Goal: Task Accomplishment & Management: Complete application form

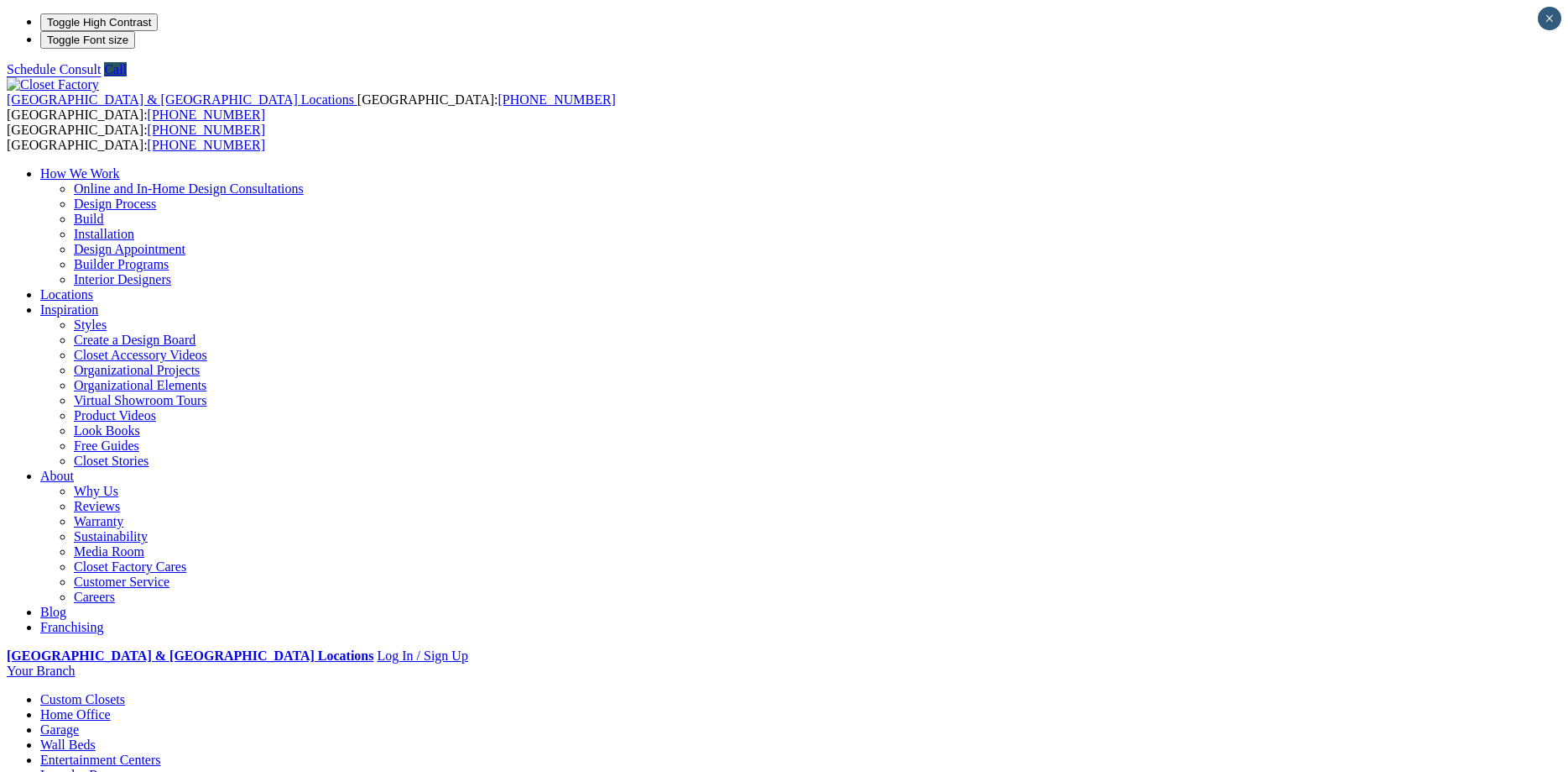
click at [115, 590] on link "Careers" at bounding box center [94, 597] width 41 height 15
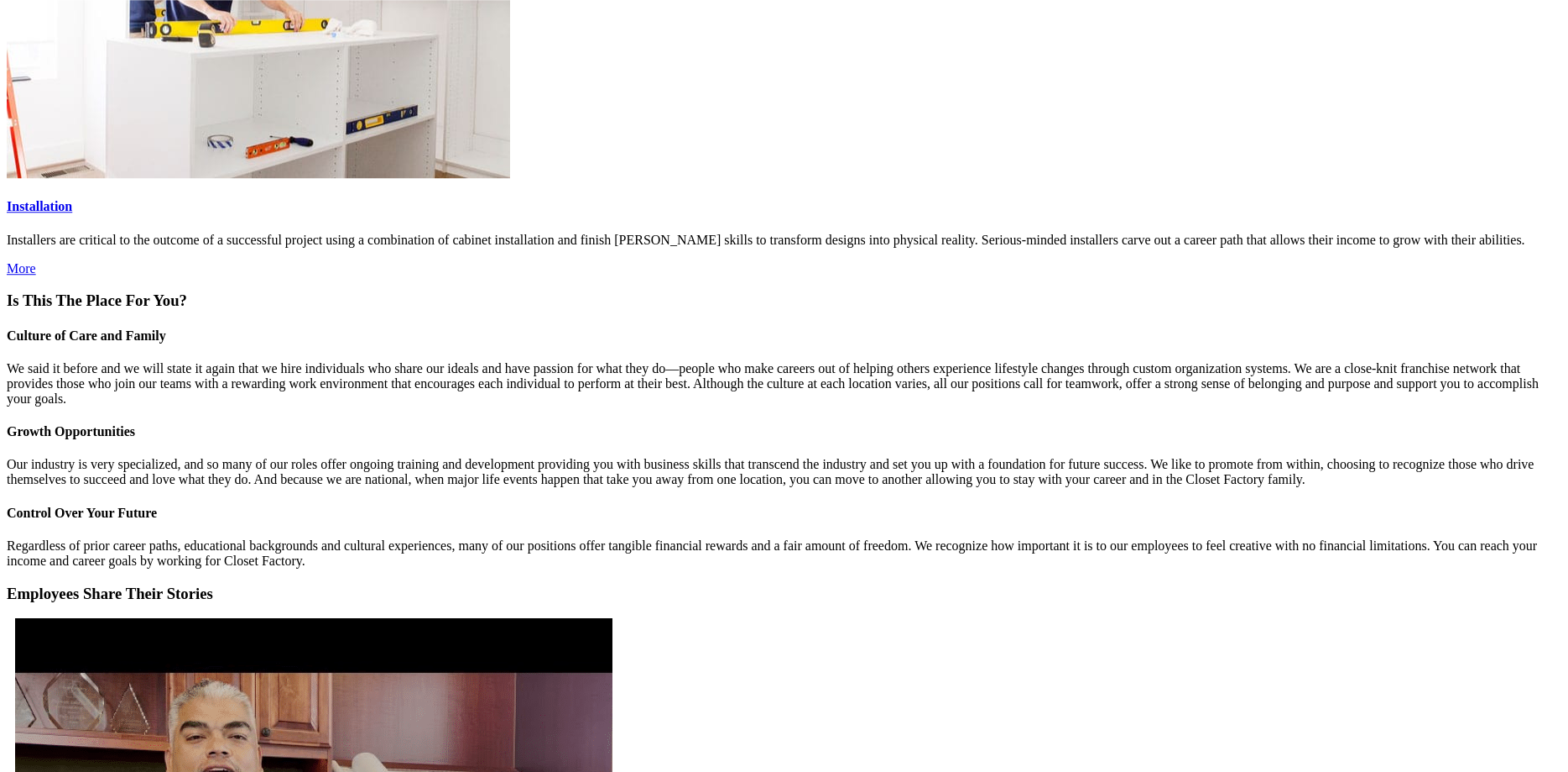
scroll to position [2997, 0]
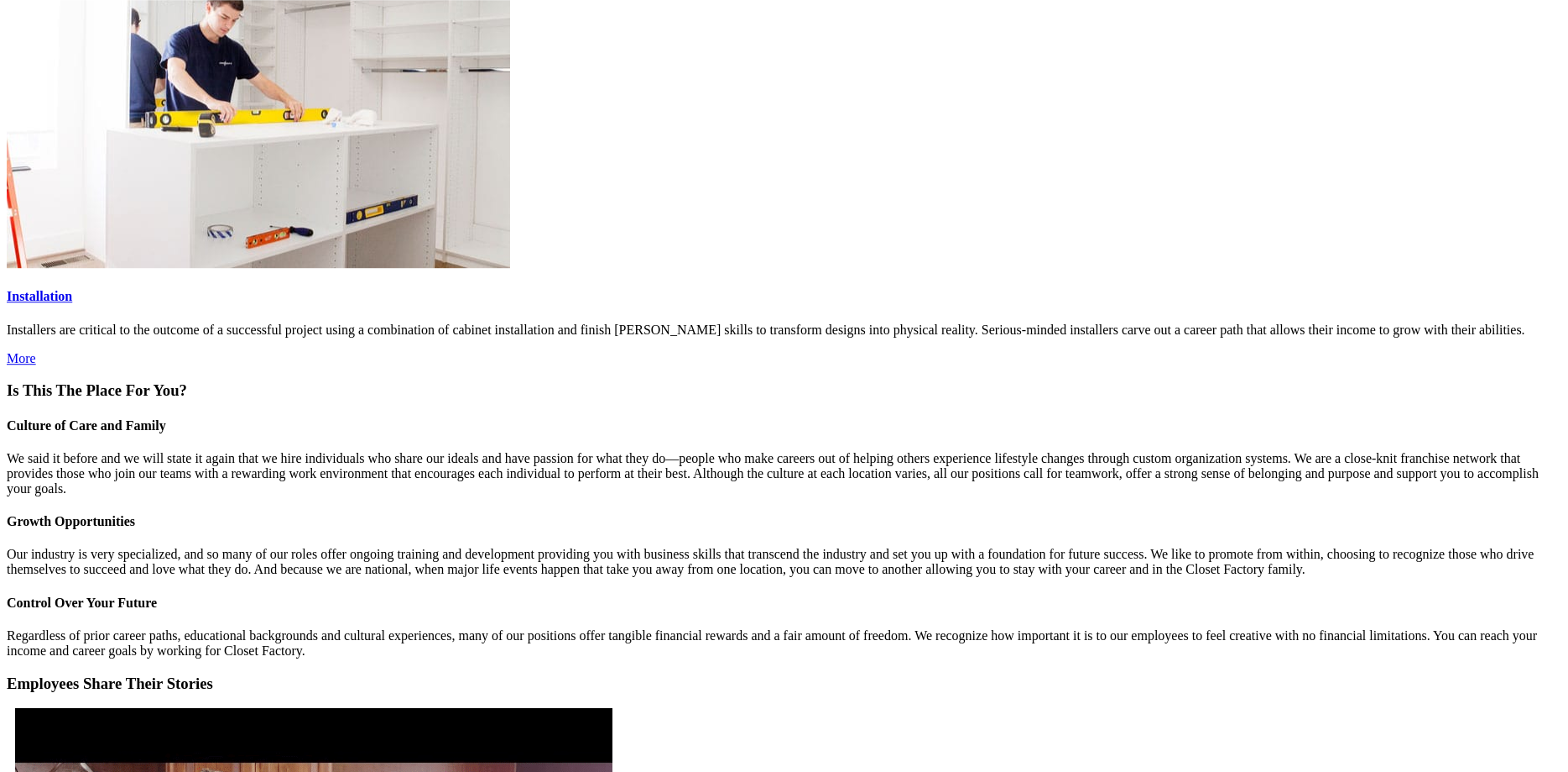
scroll to position [2826, 0]
